Goal: Information Seeking & Learning: Compare options

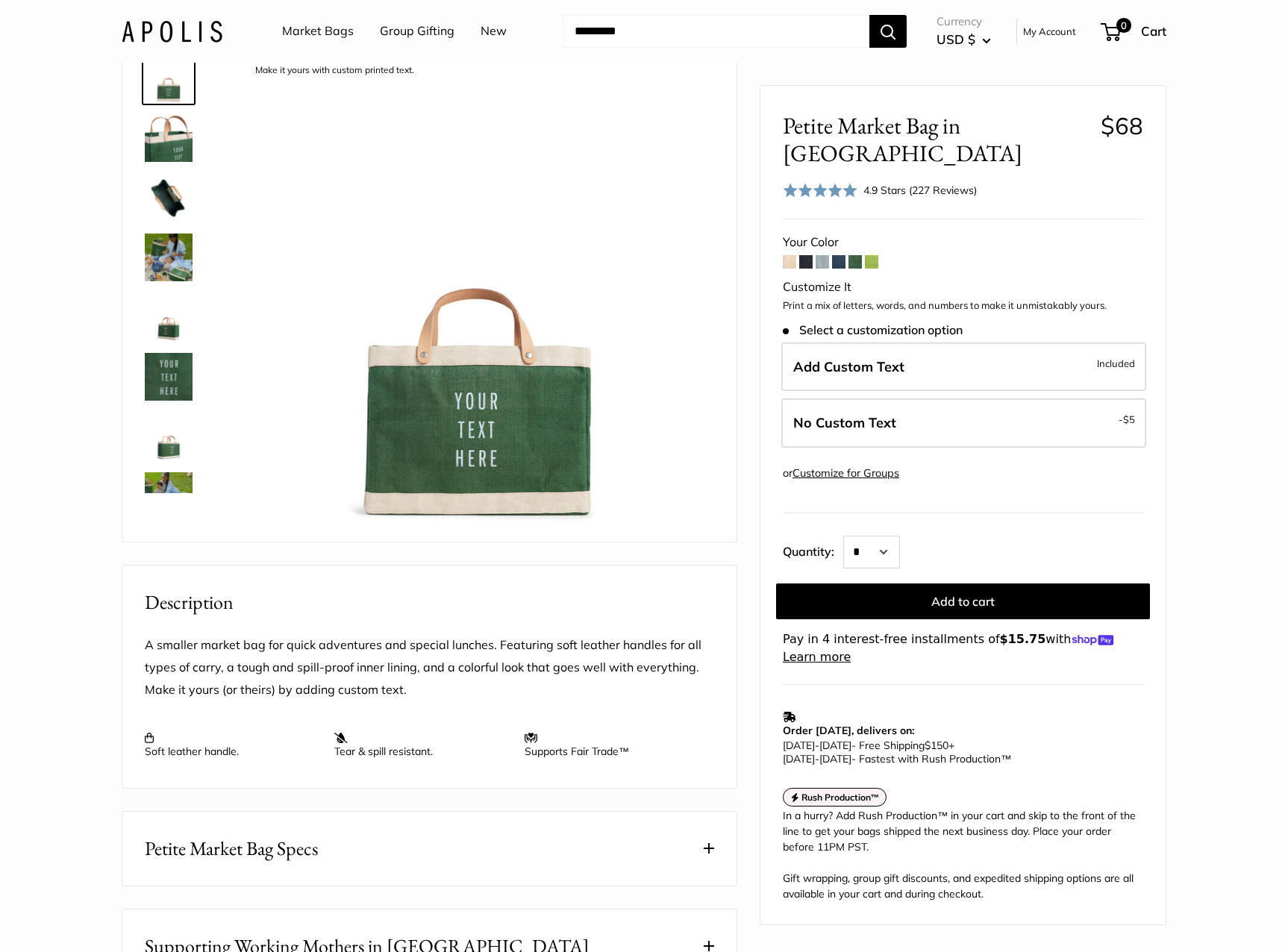
scroll to position [100, 0]
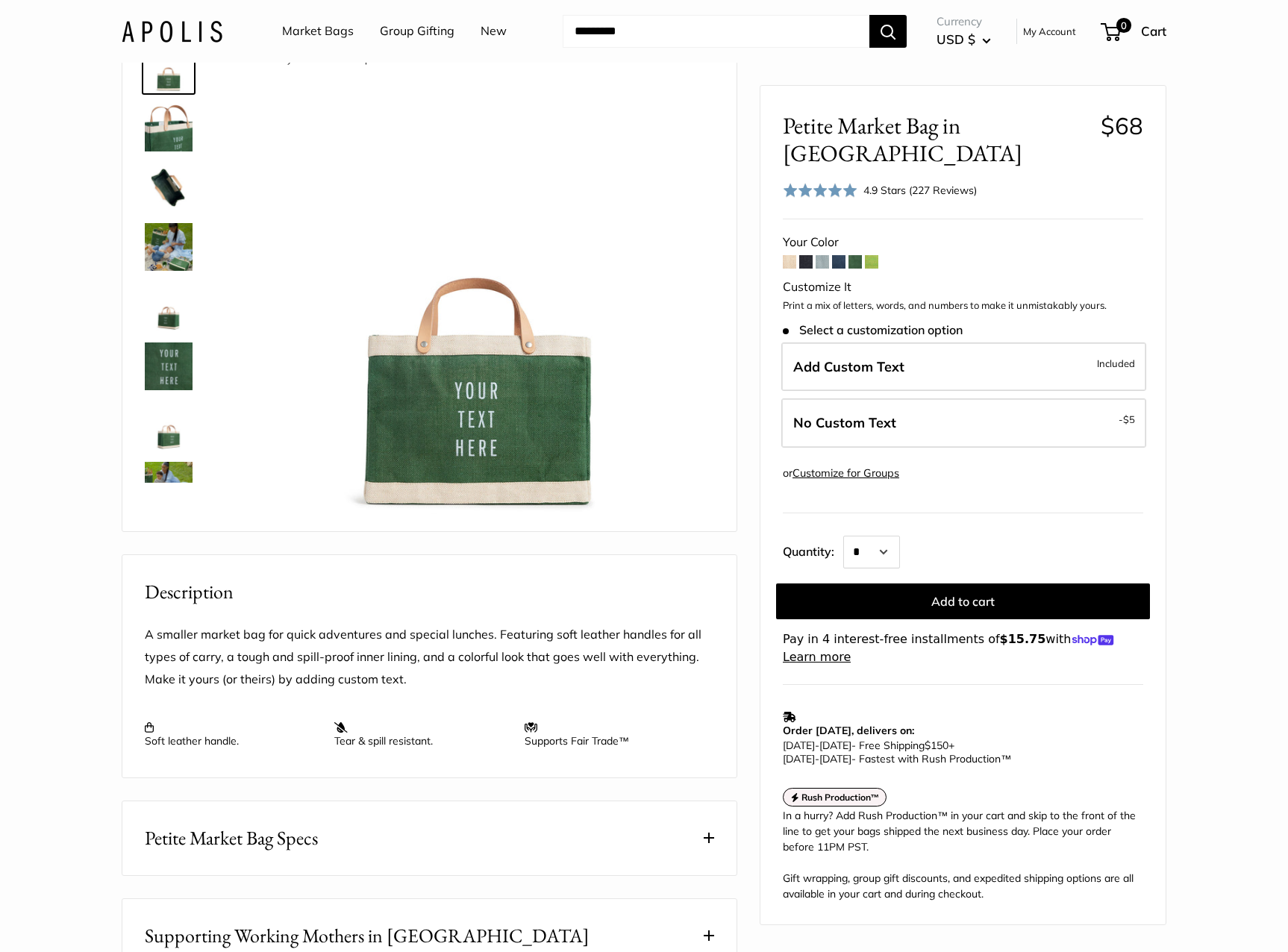
click at [455, 876] on button "Petite Market Bag Specs" at bounding box center [429, 838] width 614 height 74
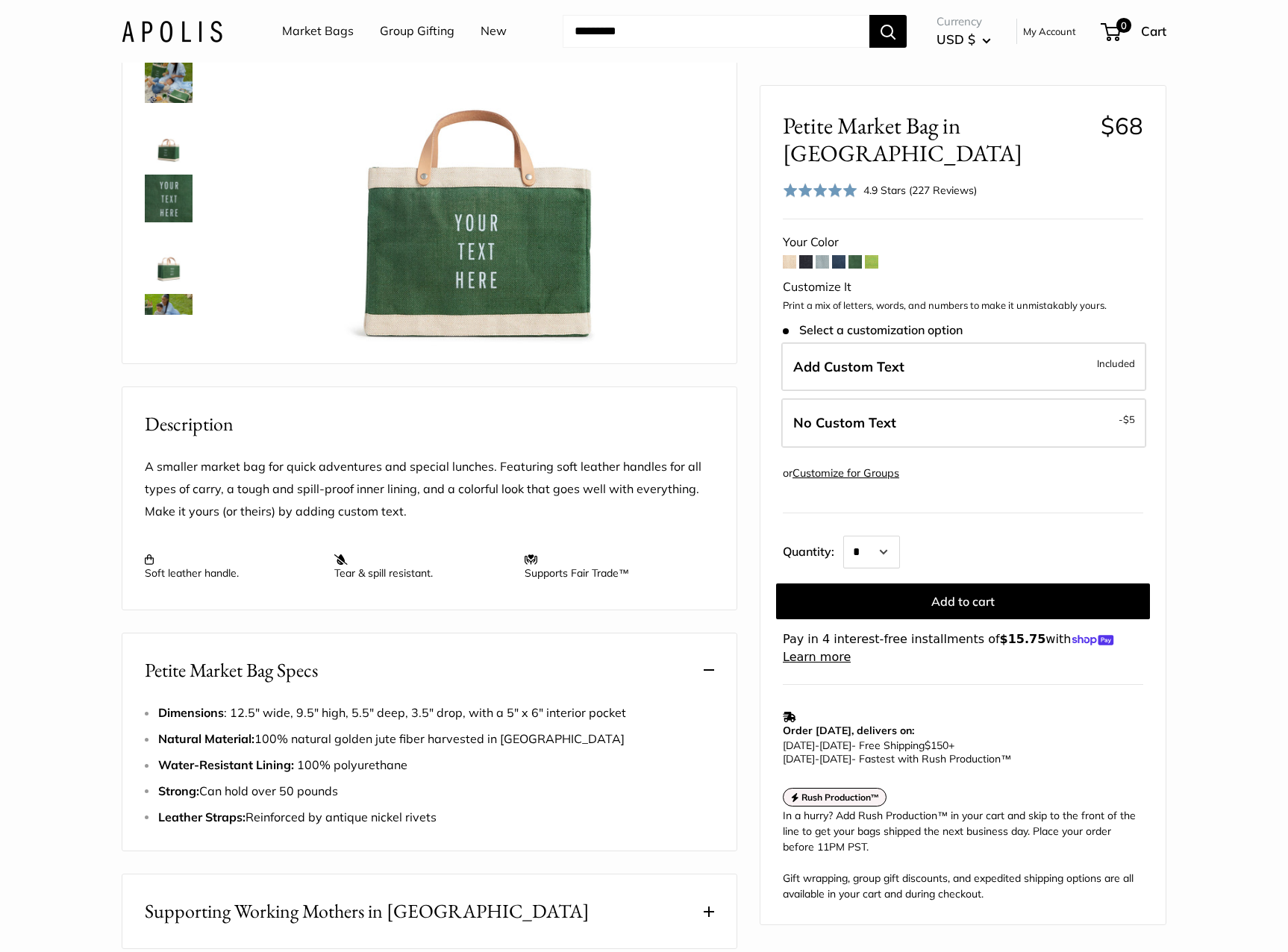
scroll to position [268, 0]
click at [870, 255] on span at bounding box center [871, 262] width 14 height 14
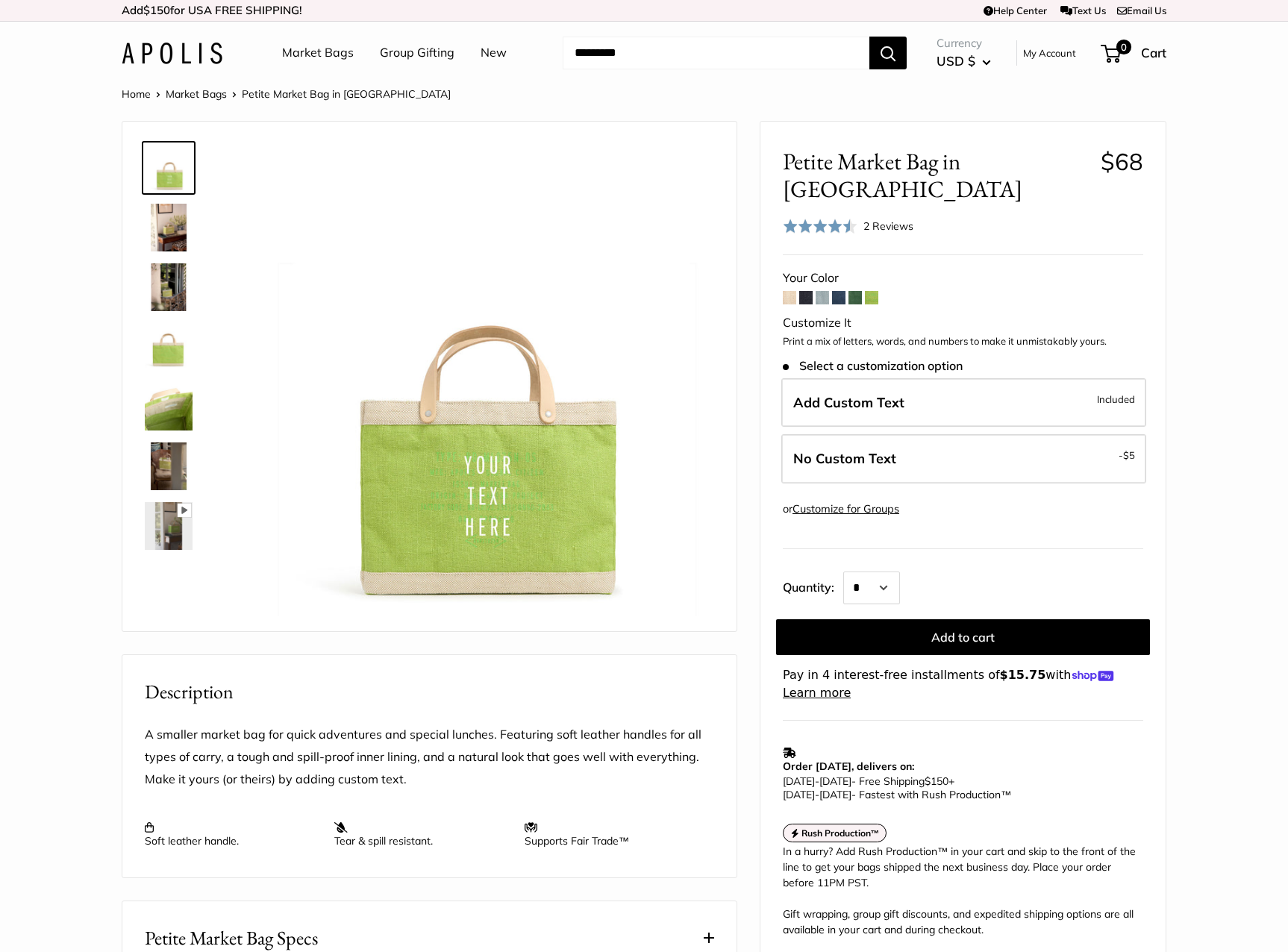
drag, startPoint x: 862, startPoint y: 274, endPoint x: 852, endPoint y: 273, distance: 10.0
click at [862, 274] on form "Your Color Customize It Print a mix of letters, words, and numbers to make it u…" at bounding box center [963, 485] width 360 height 435
click at [852, 291] on span at bounding box center [855, 298] width 14 height 14
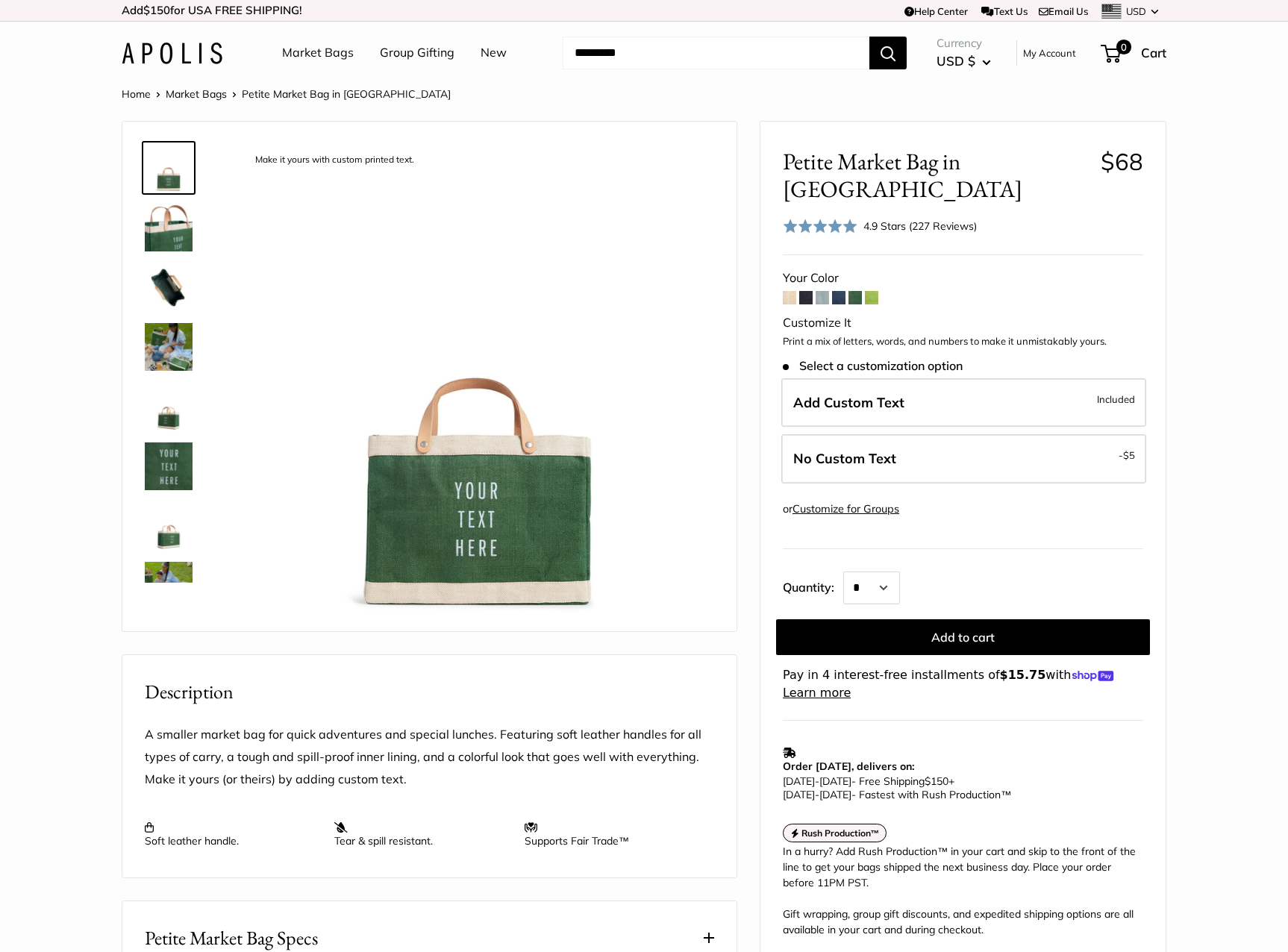
click at [844, 291] on span at bounding box center [839, 298] width 14 height 14
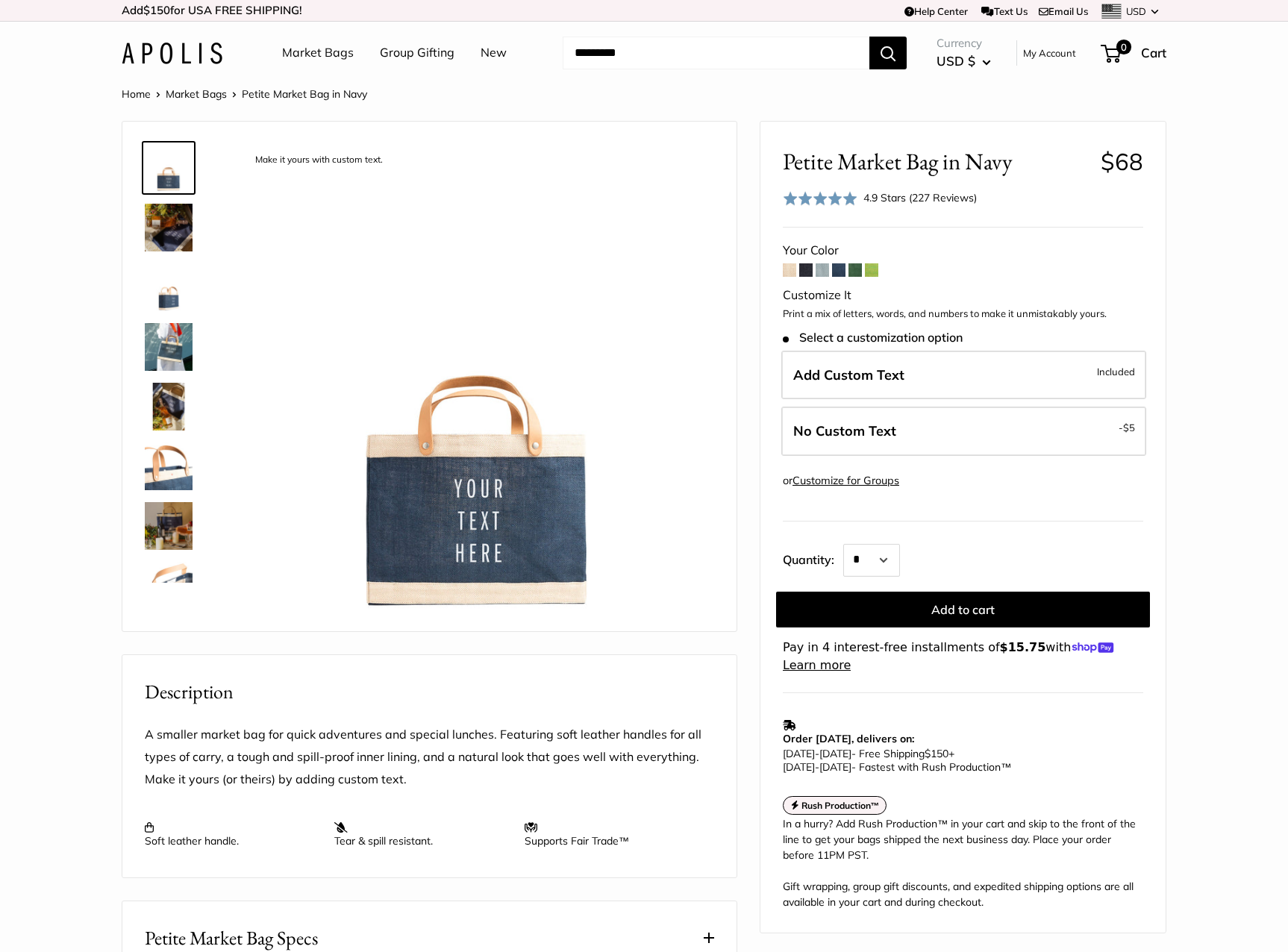
click at [823, 273] on span at bounding box center [822, 270] width 14 height 14
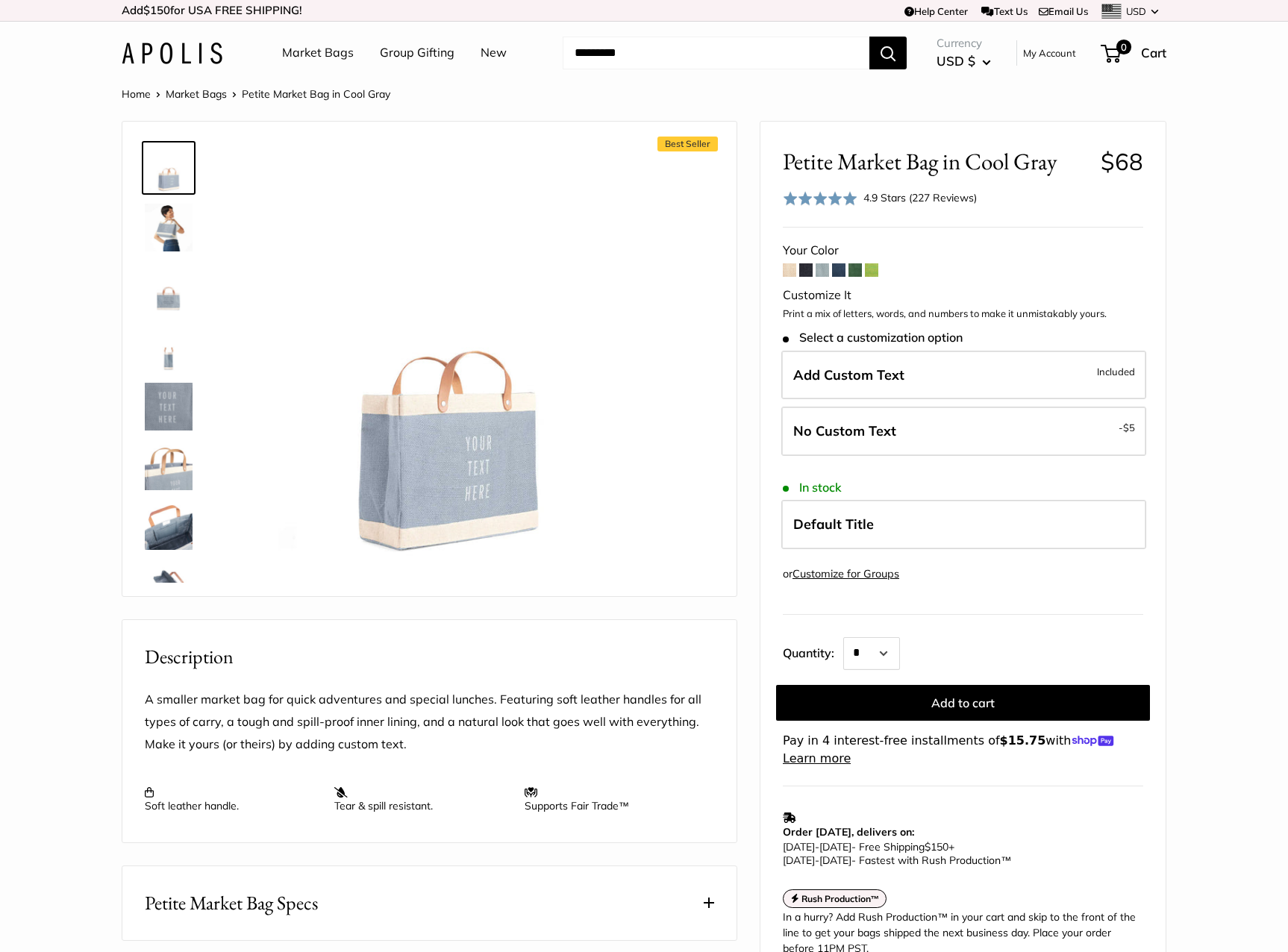
click at [808, 273] on span at bounding box center [806, 270] width 14 height 14
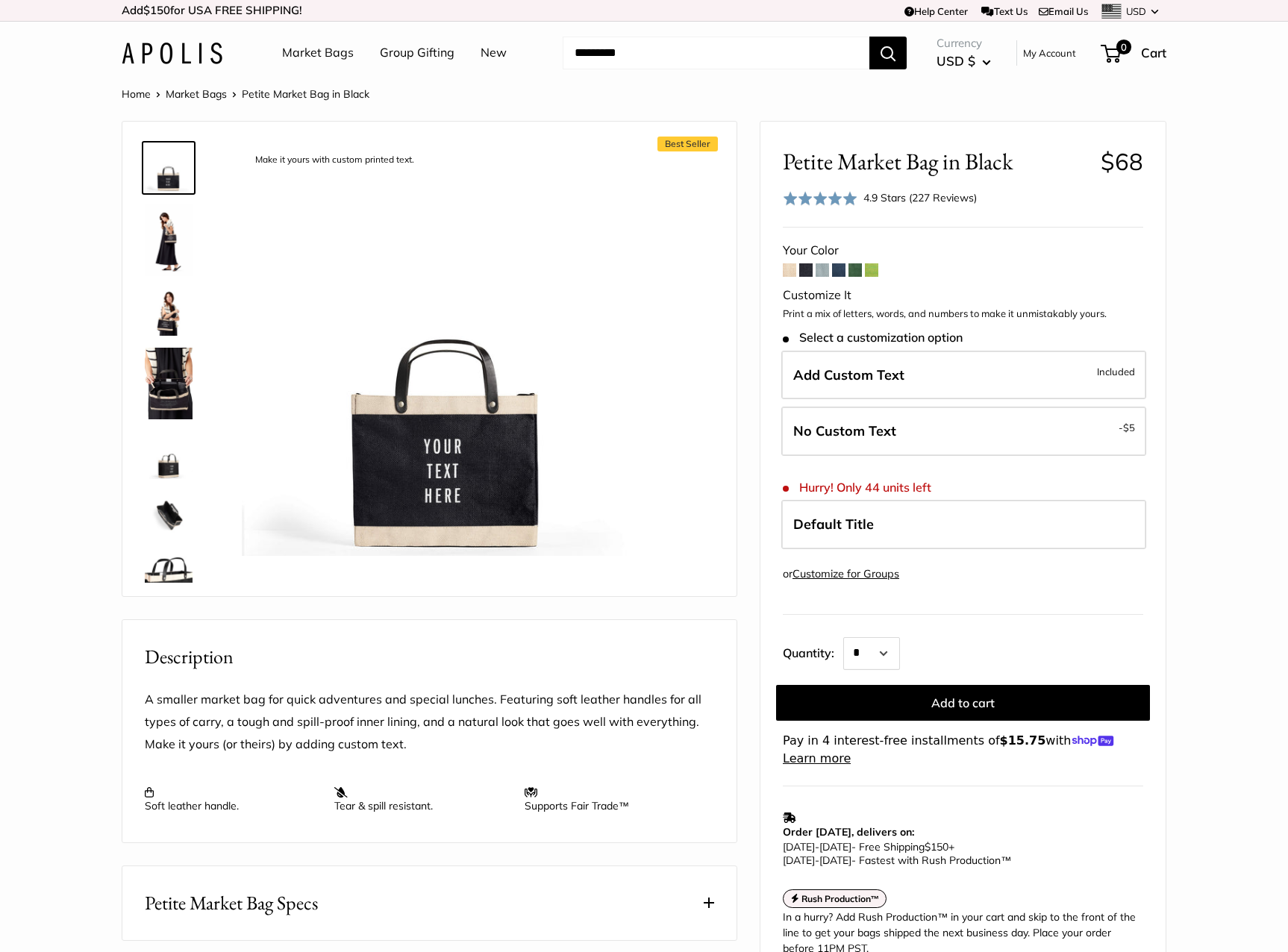
click at [784, 270] on span at bounding box center [790, 270] width 14 height 14
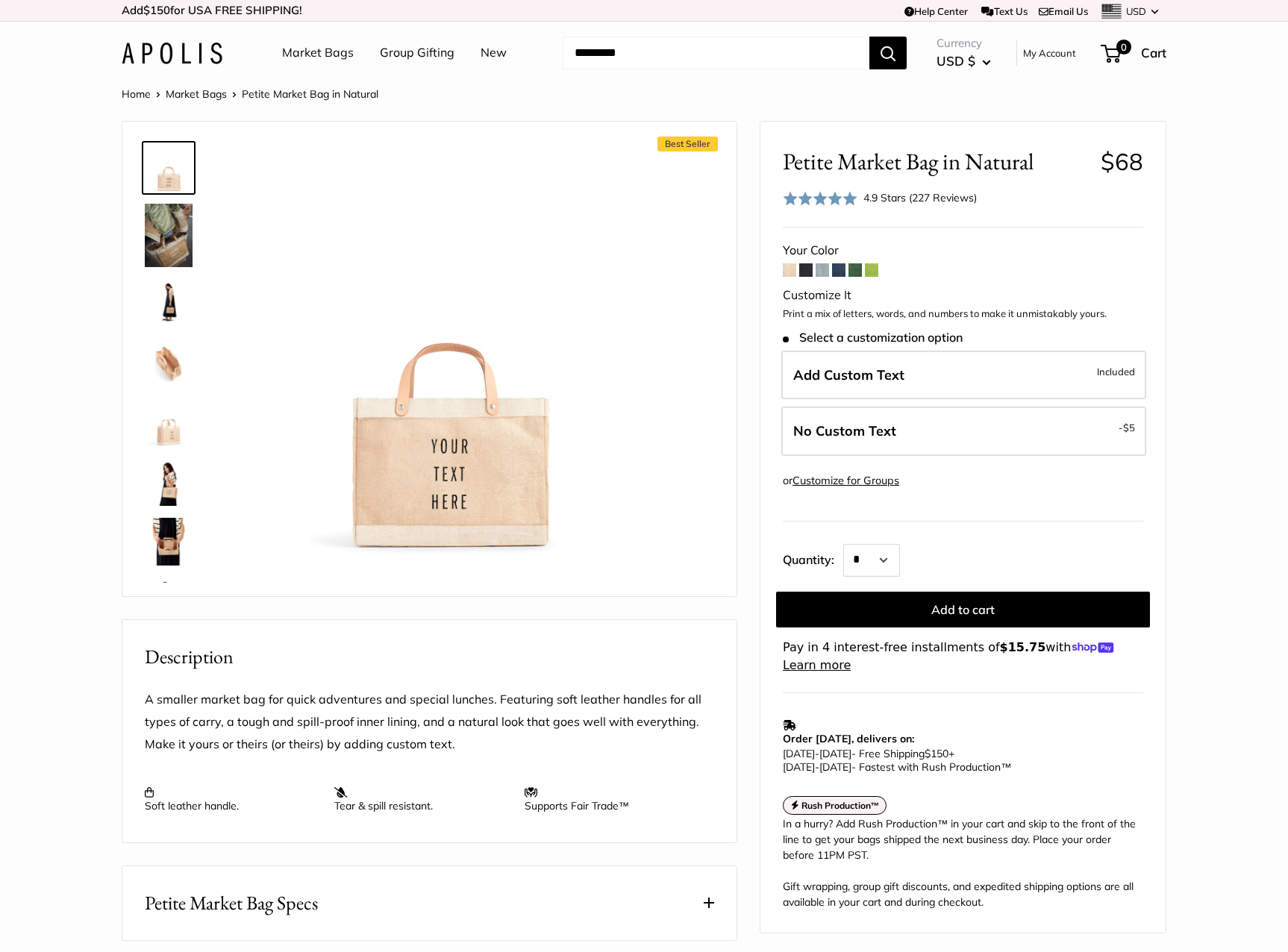
click at [805, 271] on span at bounding box center [806, 270] width 14 height 14
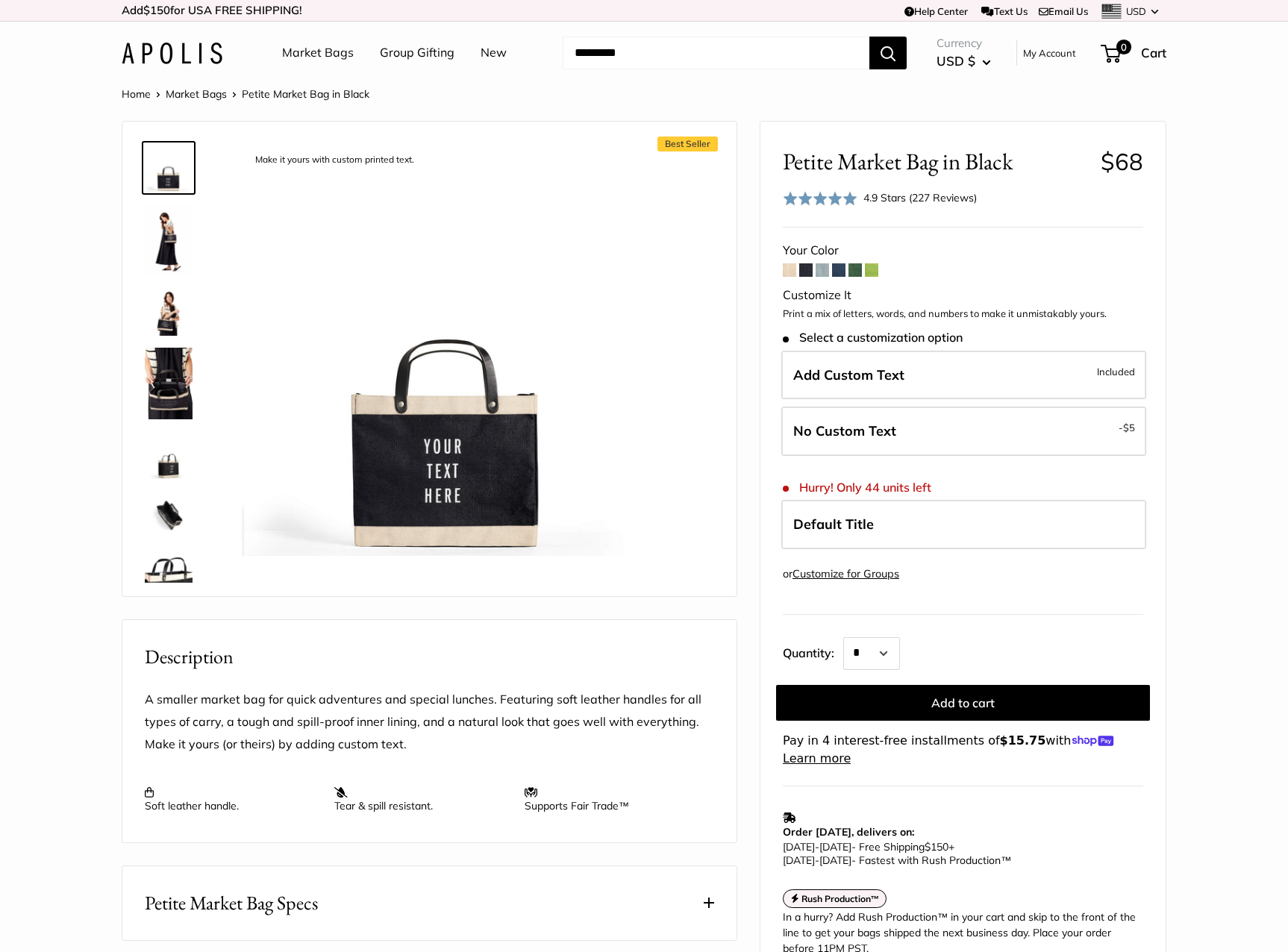
click at [787, 271] on span at bounding box center [790, 270] width 14 height 14
